Goal: Transaction & Acquisition: Purchase product/service

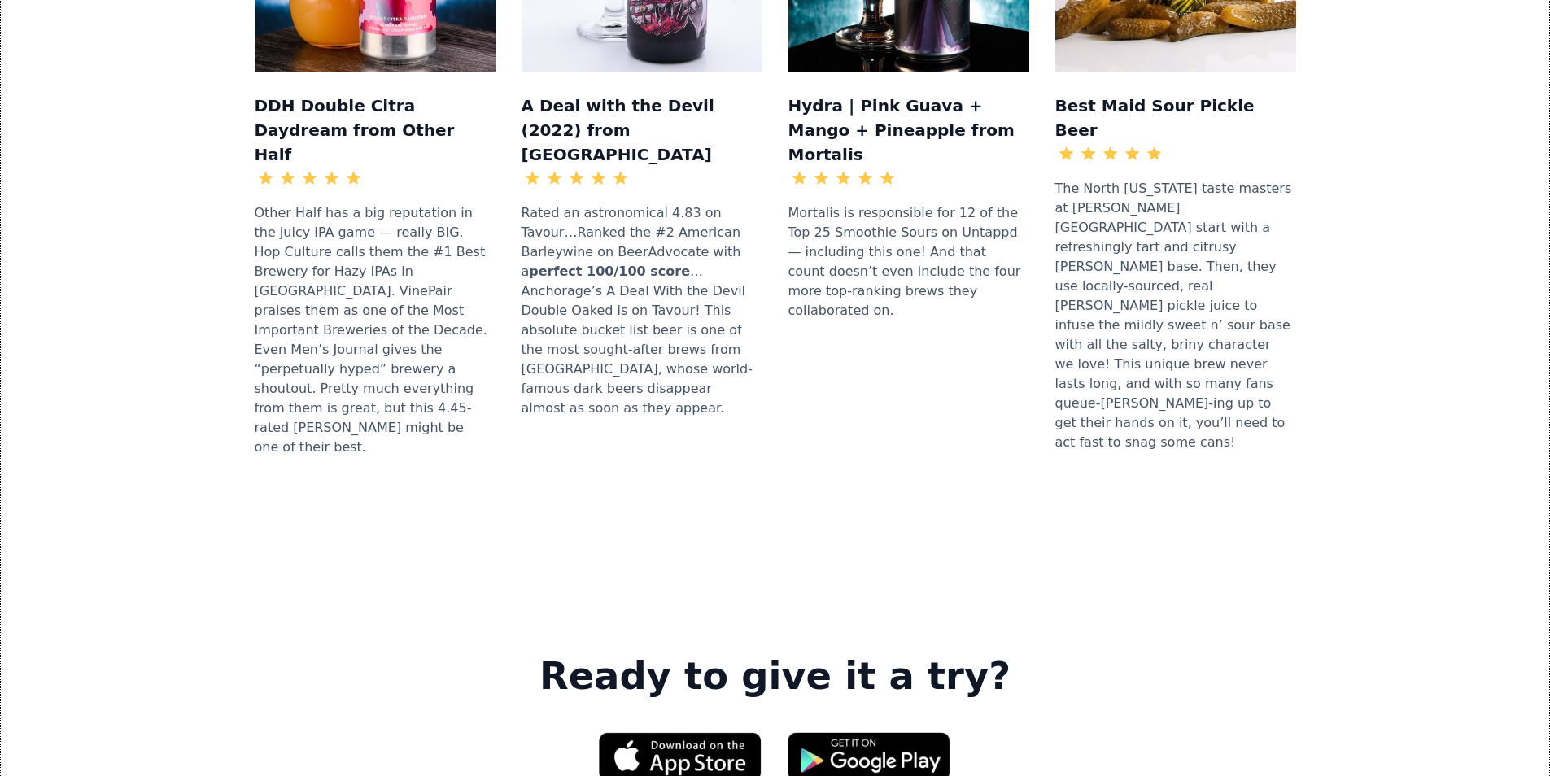
scroll to position [2034, 0]
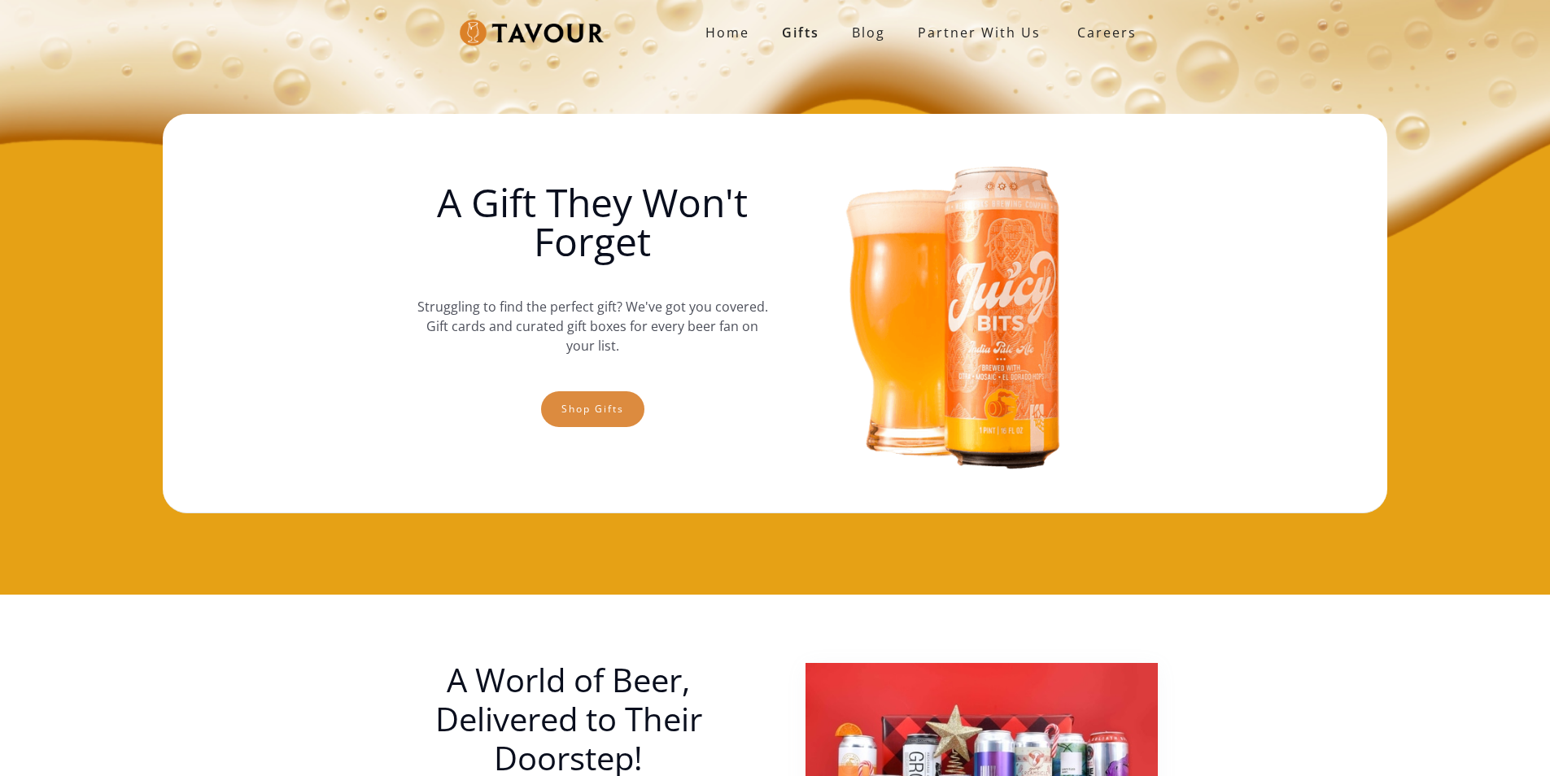
click at [578, 419] on link "Shop gifts" at bounding box center [592, 409] width 103 height 36
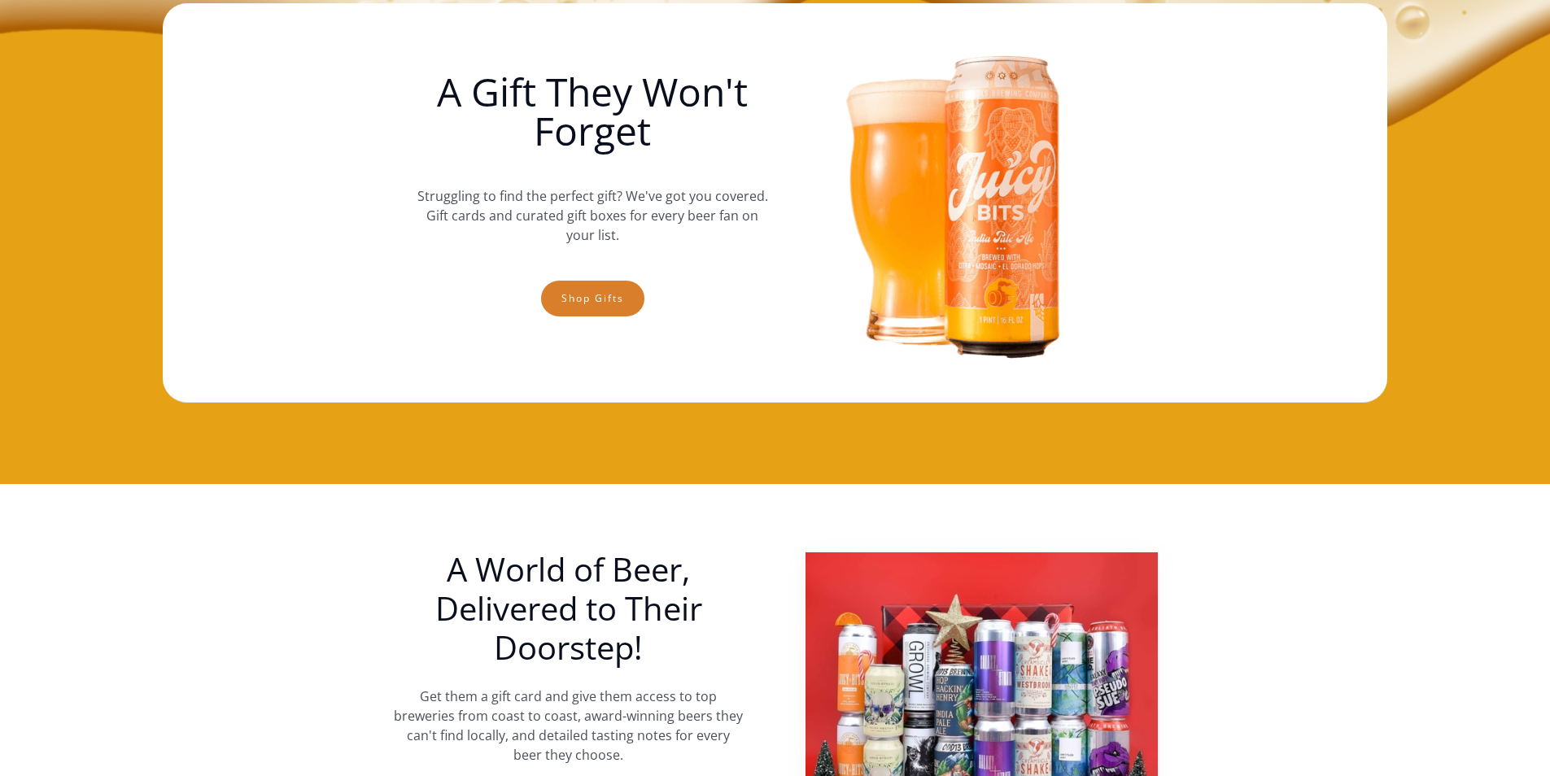
scroll to position [25, 0]
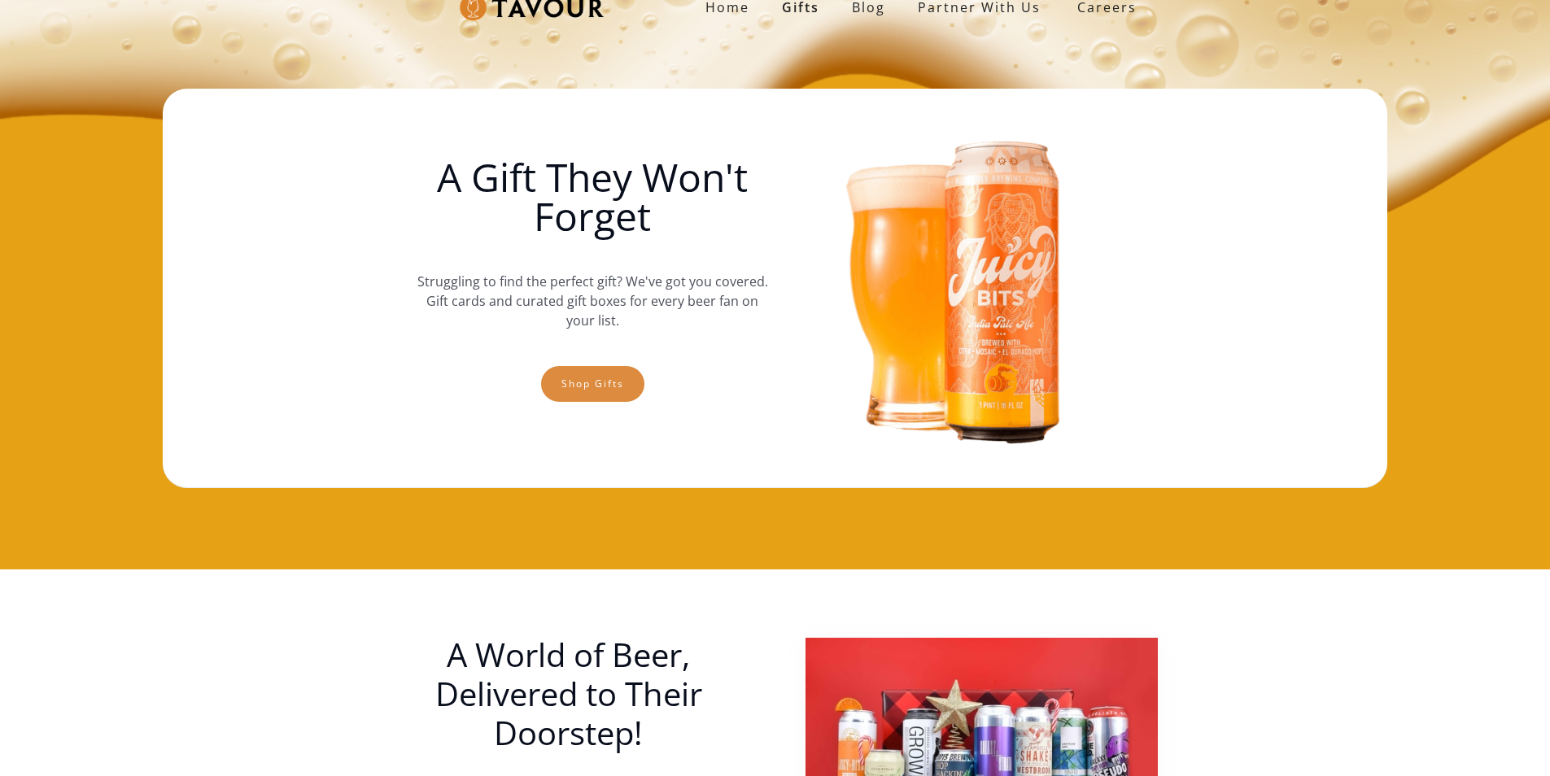
click at [575, 376] on link "Shop gifts" at bounding box center [592, 384] width 103 height 36
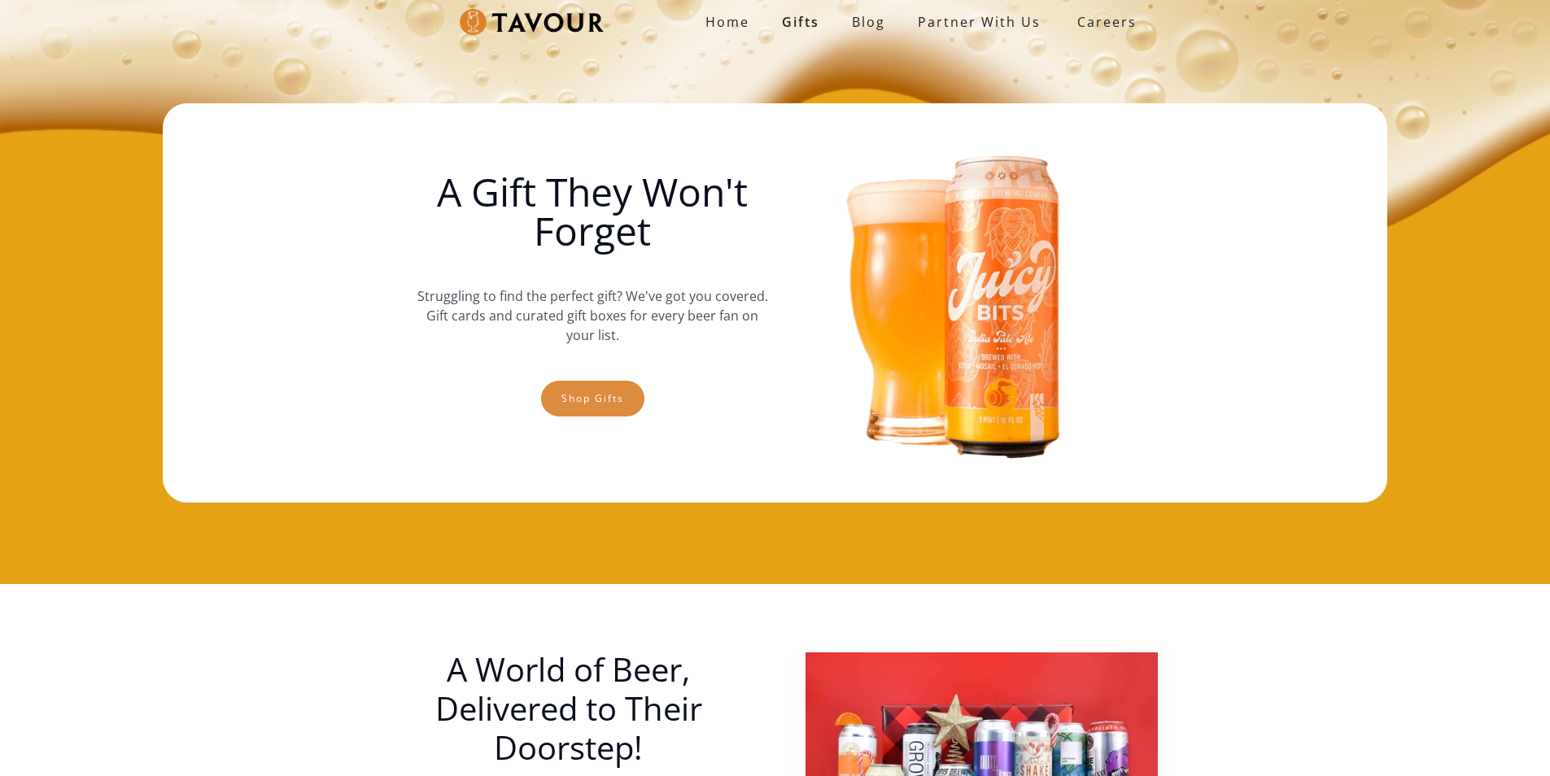
scroll to position [0, 0]
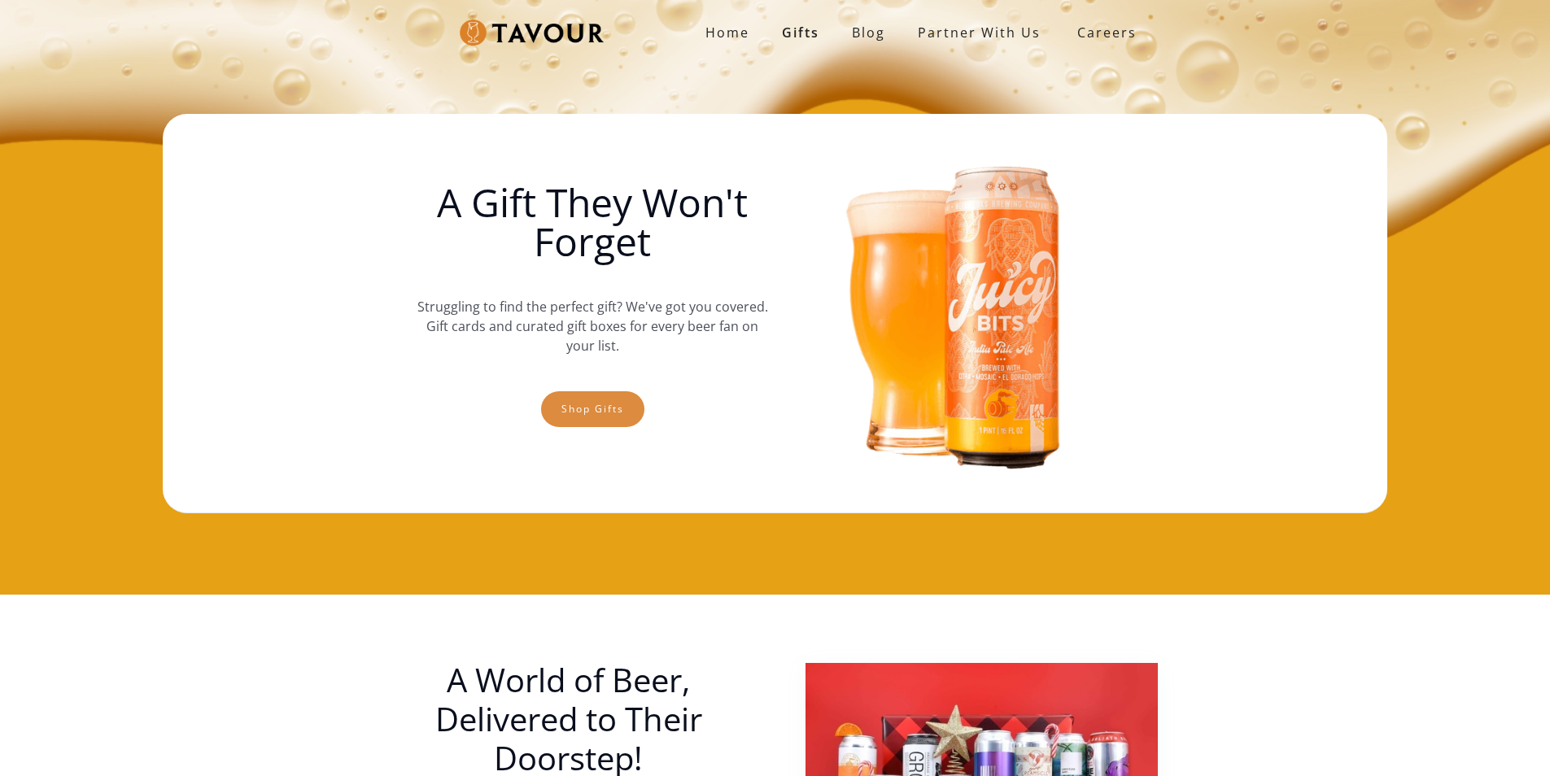
click at [614, 421] on link "Shop gifts" at bounding box center [592, 409] width 103 height 36
click at [574, 395] on link "Shop gifts" at bounding box center [592, 409] width 103 height 36
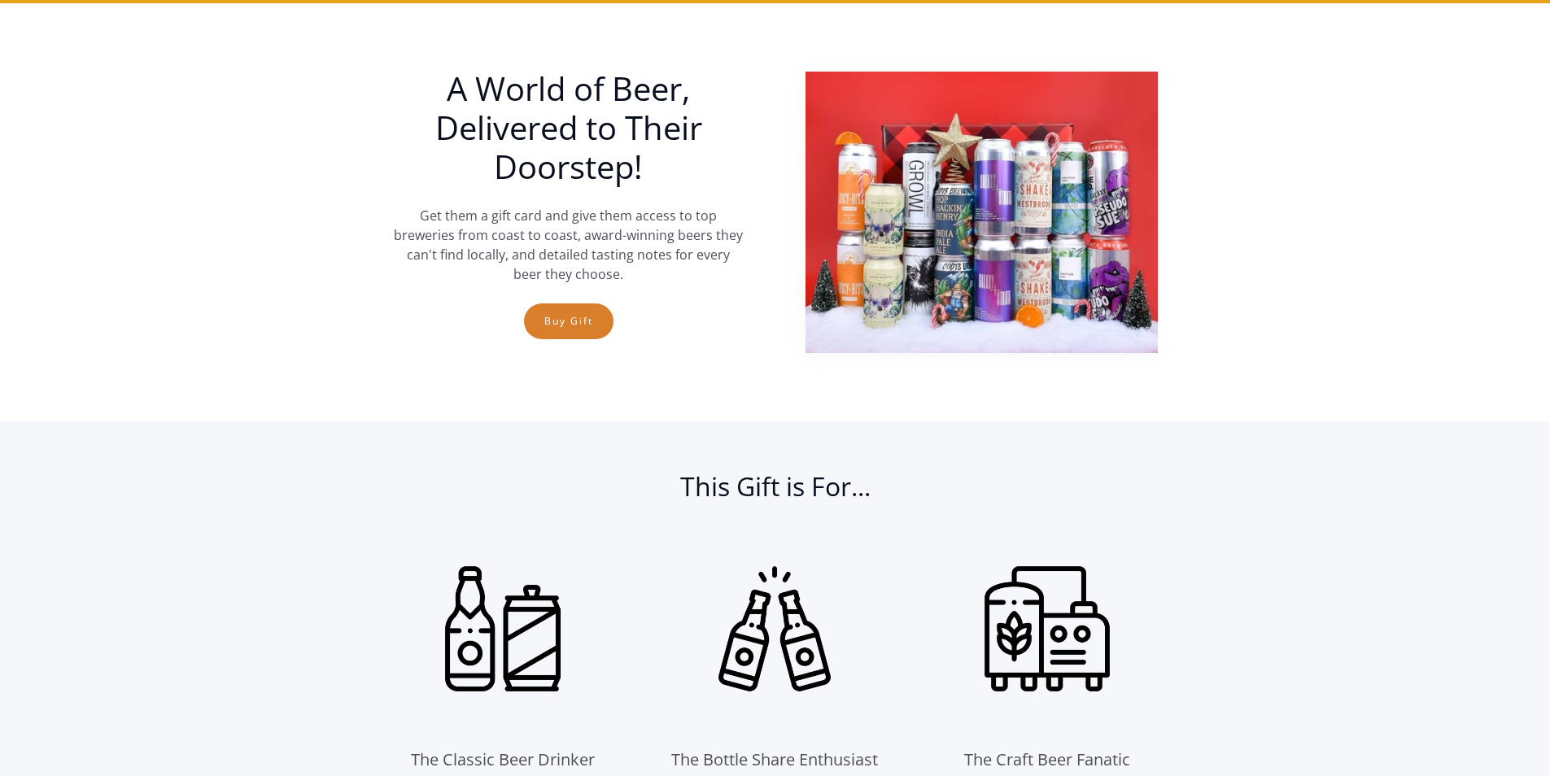
scroll to position [595, 0]
